Goal: Task Accomplishment & Management: Manage account settings

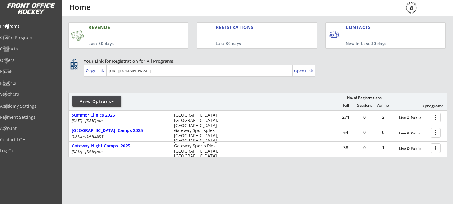
click at [439, 134] on div at bounding box center [437, 132] width 11 height 11
click at [437, 134] on div at bounding box center [437, 132] width 11 height 11
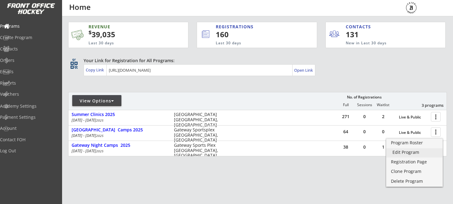
drag, startPoint x: 410, startPoint y: 153, endPoint x: 376, endPoint y: 155, distance: 34.2
click at [410, 153] on div "Edit Program" at bounding box center [415, 152] width 44 height 4
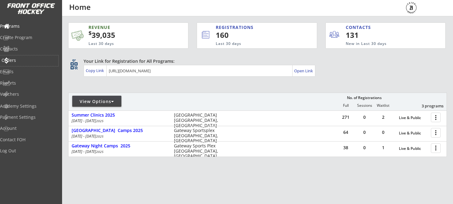
click at [27, 60] on div "Orders" at bounding box center [29, 60] width 55 height 4
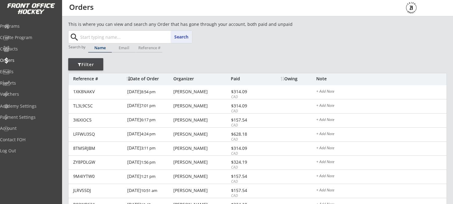
click at [129, 39] on input "text" at bounding box center [135, 37] width 113 height 12
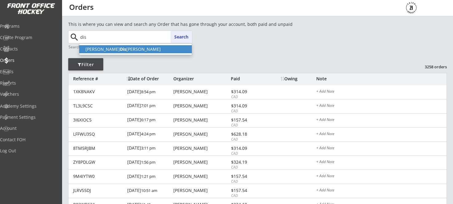
click at [111, 51] on p "Ronan Dis browe" at bounding box center [135, 49] width 113 height 8
type input "Ronan Disbrowe"
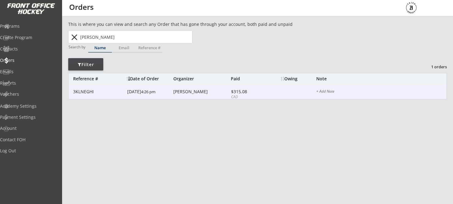
click at [183, 94] on div "Raymonde Richards" at bounding box center [201, 92] width 56 height 4
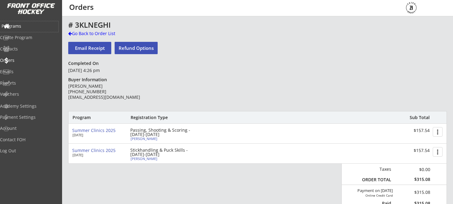
click at [30, 26] on div "Programs" at bounding box center [29, 26] width 55 height 4
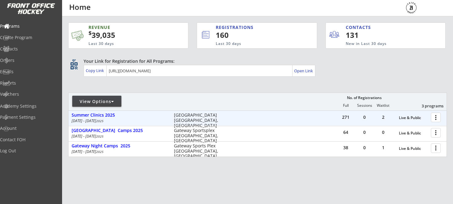
click at [437, 117] on div at bounding box center [437, 117] width 11 height 11
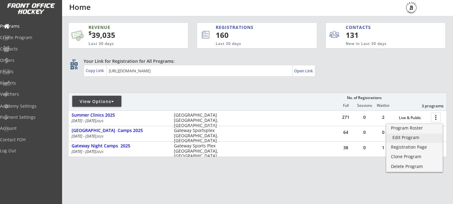
click at [407, 138] on div "Edit Program" at bounding box center [415, 137] width 44 height 4
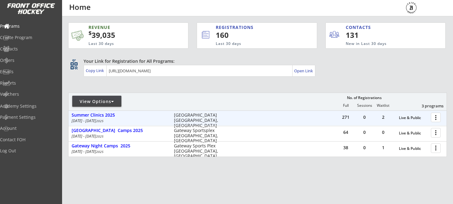
click at [439, 119] on div at bounding box center [437, 117] width 11 height 11
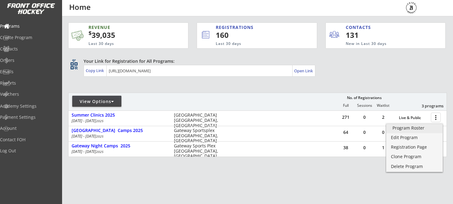
drag, startPoint x: 405, startPoint y: 127, endPoint x: 296, endPoint y: 158, distance: 113.2
click at [405, 127] on div "Program Roster" at bounding box center [415, 128] width 44 height 4
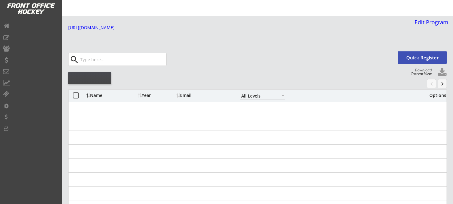
select select ""All Levels""
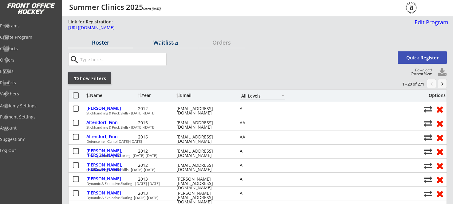
drag, startPoint x: 163, startPoint y: 42, endPoint x: 289, endPoint y: 69, distance: 129.4
click at [163, 42] on div "Waitlist (2)" at bounding box center [165, 43] width 65 height 6
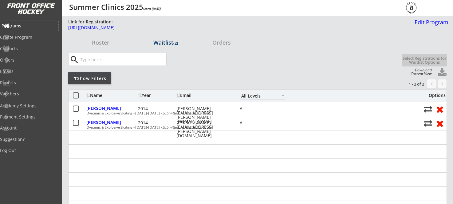
click at [24, 26] on div "Programs" at bounding box center [29, 26] width 55 height 4
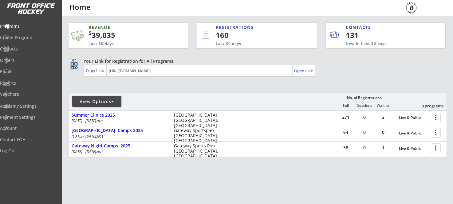
scroll to position [0, 0]
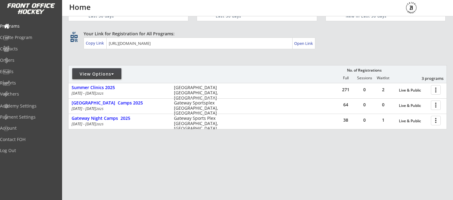
scroll to position [27, 0]
click at [22, 70] on div "Emails" at bounding box center [29, 72] width 55 height 4
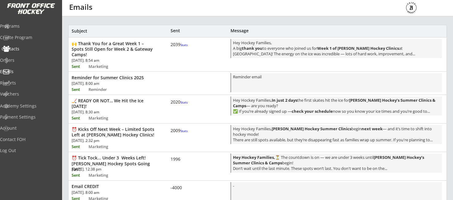
scroll to position [33, 0]
